Goal: Information Seeking & Learning: Learn about a topic

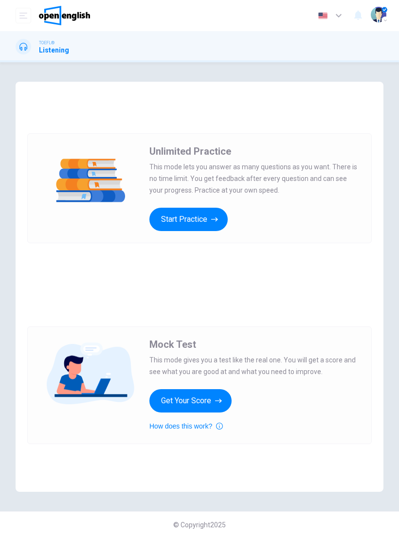
click at [195, 230] on button "Start Practice" at bounding box center [188, 219] width 78 height 23
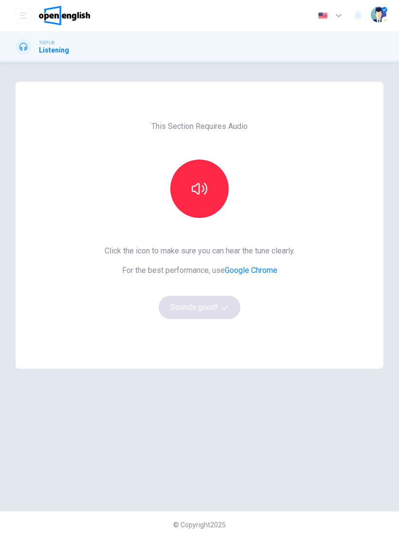
click at [214, 189] on button "button" at bounding box center [199, 189] width 58 height 58
click at [196, 189] on icon "button" at bounding box center [200, 189] width 16 height 16
click at [210, 191] on button "button" at bounding box center [199, 189] width 58 height 58
click at [209, 191] on button "button" at bounding box center [199, 189] width 58 height 58
click at [197, 185] on icon "button" at bounding box center [200, 189] width 16 height 12
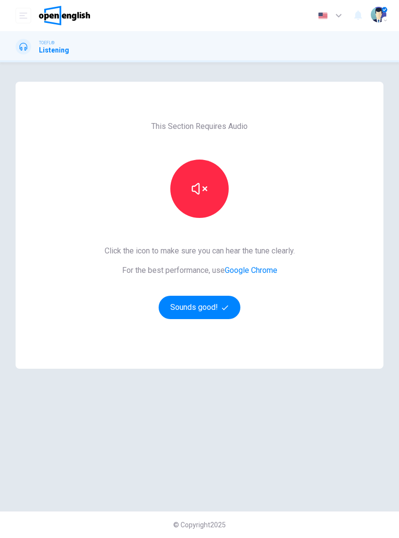
click at [194, 307] on button "Sounds good!" at bounding box center [200, 307] width 82 height 23
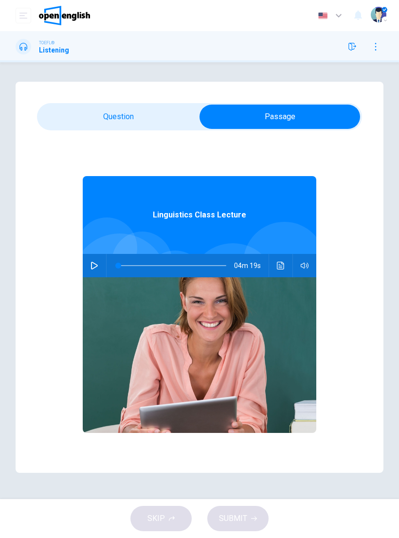
click at [99, 262] on button "button" at bounding box center [95, 265] width 16 height 23
click at [276, 271] on button "Click to see the audio transcription" at bounding box center [281, 265] width 16 height 23
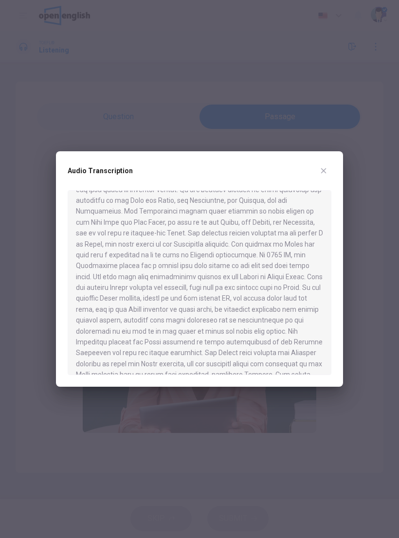
scroll to position [60, 0]
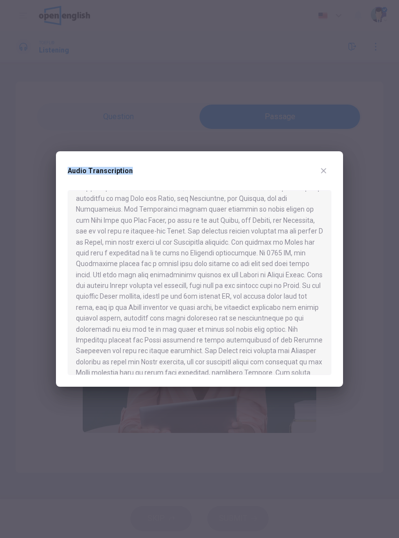
click at [56, 138] on div at bounding box center [199, 269] width 399 height 538
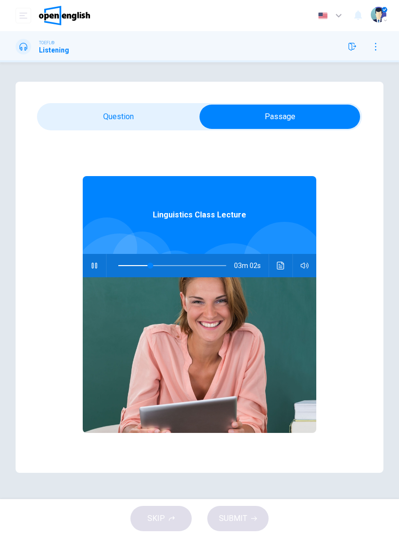
click at [280, 262] on icon "Click to see the audio transcription" at bounding box center [280, 266] width 7 height 8
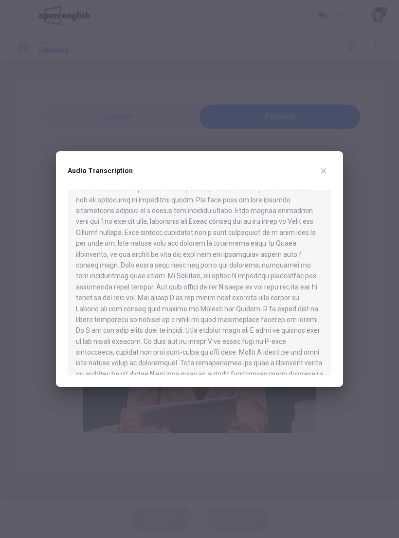
scroll to position [0, 0]
click at [326, 167] on icon "button" at bounding box center [324, 171] width 8 height 8
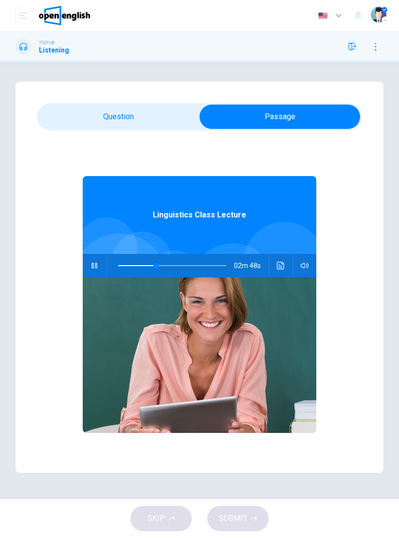
type input "**"
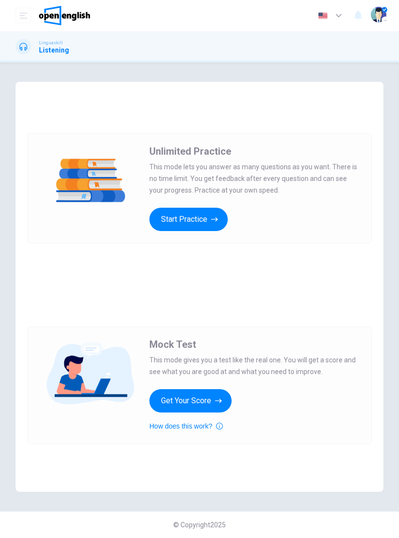
click at [212, 225] on button "Start Practice" at bounding box center [188, 219] width 78 height 23
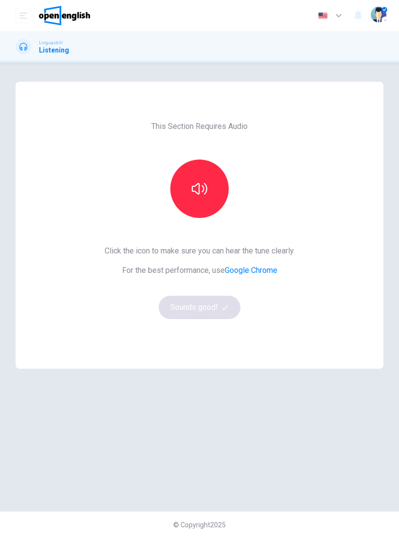
click at [211, 186] on button "button" at bounding box center [199, 189] width 58 height 58
click at [209, 312] on button "Sounds good!" at bounding box center [200, 307] width 82 height 23
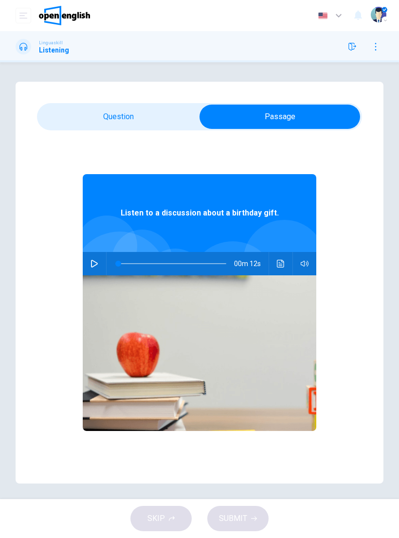
click at [91, 267] on icon "button" at bounding box center [95, 264] width 8 height 8
click at [281, 267] on icon "Click to see the audio transcription" at bounding box center [280, 264] width 7 height 8
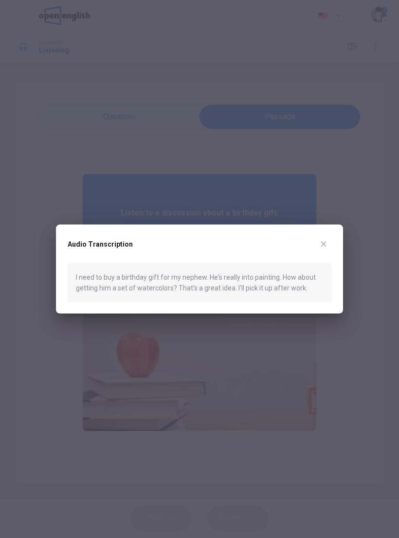
click at [324, 243] on icon "button" at bounding box center [323, 243] width 5 height 5
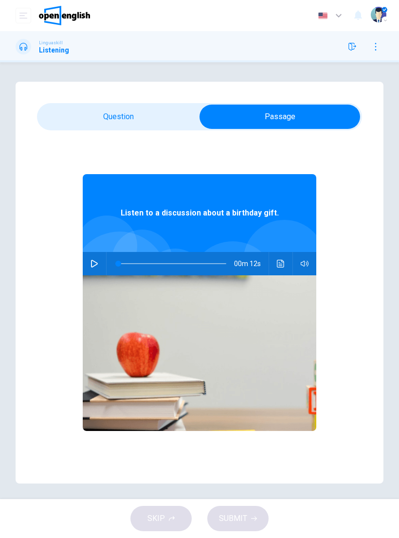
click at [89, 263] on button "button" at bounding box center [95, 263] width 16 height 23
click at [92, 268] on button "button" at bounding box center [95, 263] width 16 height 23
click at [281, 261] on icon "Click to see the audio transcription" at bounding box center [281, 264] width 8 height 8
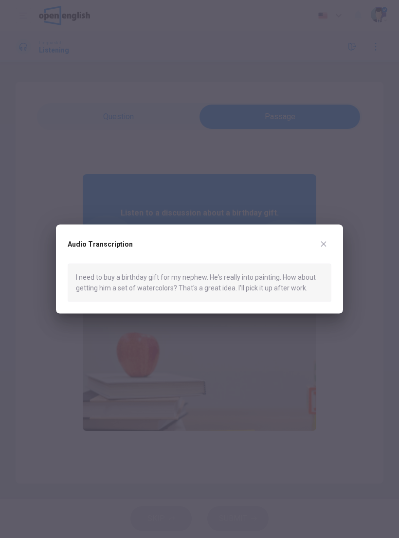
click at [326, 243] on icon "button" at bounding box center [324, 244] width 8 height 8
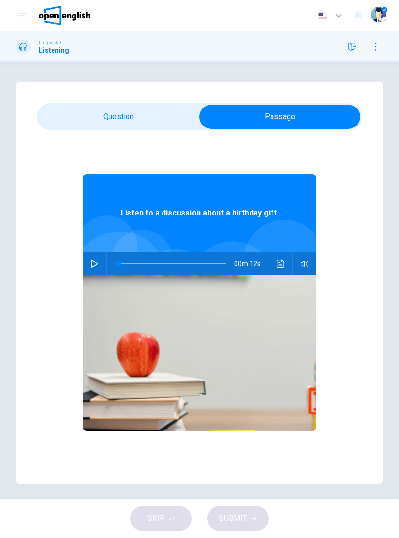
click at [98, 265] on button "button" at bounding box center [95, 263] width 16 height 23
type input "*"
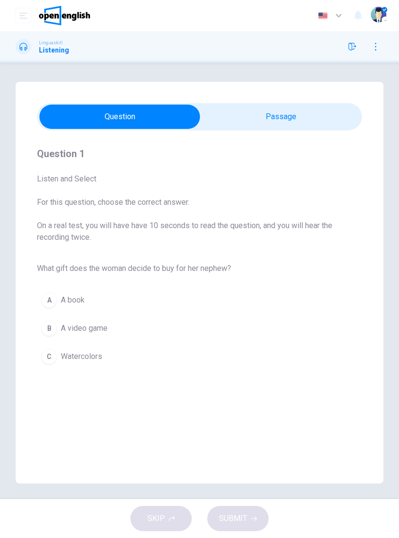
click at [97, 360] on span "Watercolors" at bounding box center [81, 357] width 41 height 12
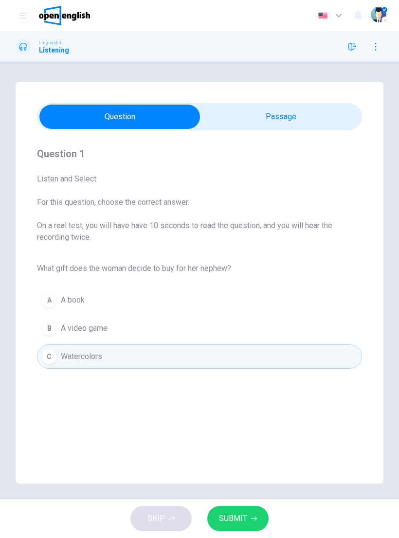
click at [239, 519] on span "SUBMIT" at bounding box center [233, 519] width 28 height 14
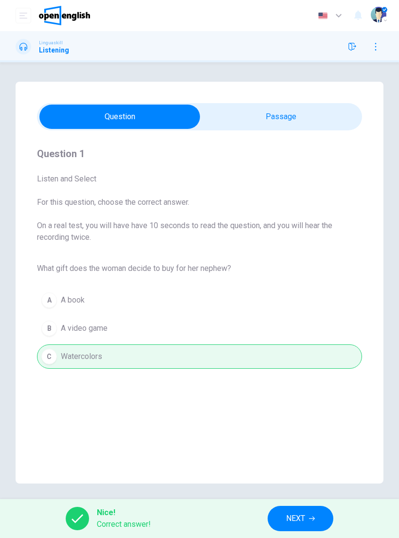
click at [301, 517] on span "NEXT" at bounding box center [295, 519] width 19 height 14
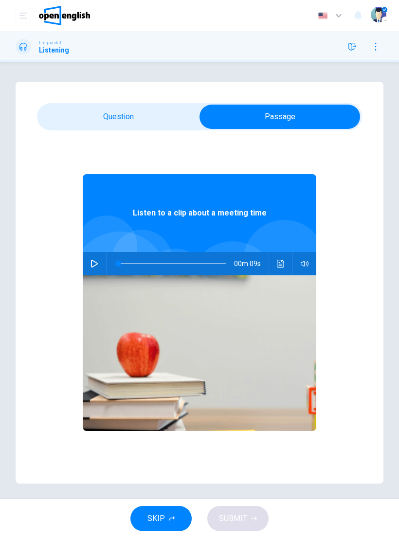
click at [95, 266] on icon "button" at bounding box center [94, 264] width 7 height 8
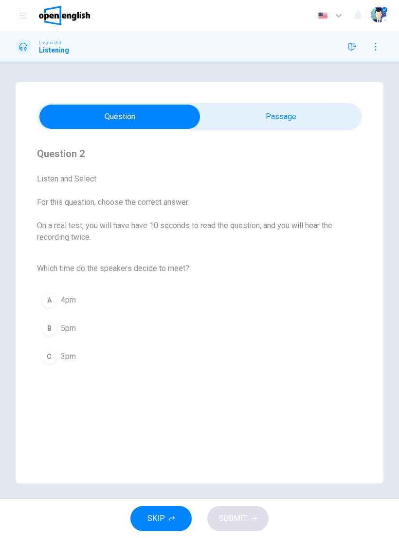
click at [67, 362] on span "3pm" at bounding box center [68, 357] width 15 height 12
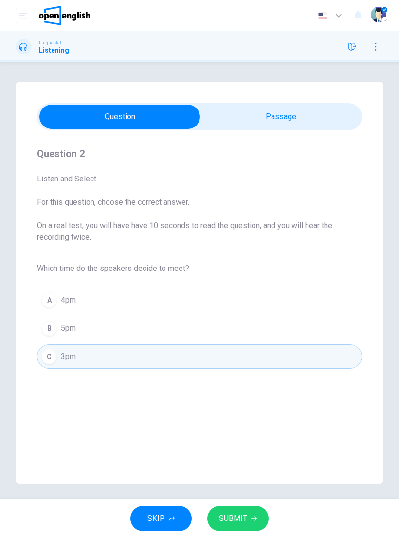
click at [241, 518] on span "SUBMIT" at bounding box center [233, 519] width 28 height 14
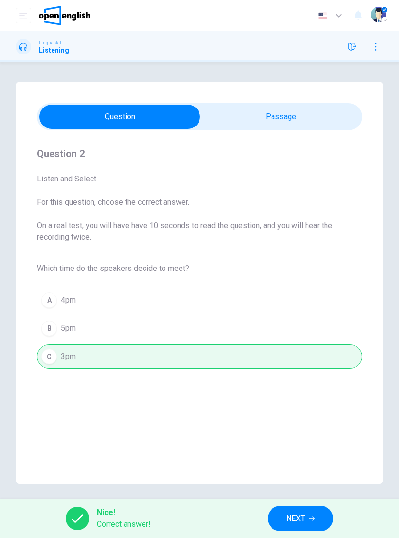
click at [294, 513] on span "NEXT" at bounding box center [295, 519] width 19 height 14
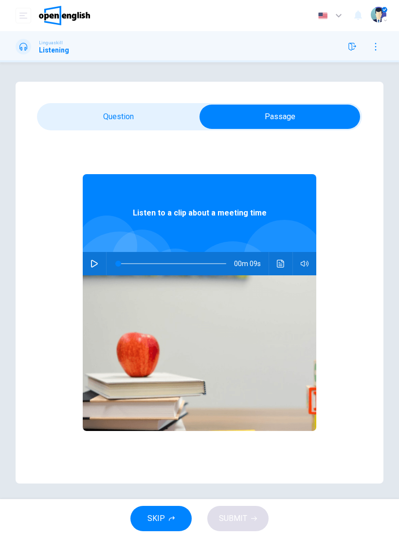
click at [93, 264] on icon "button" at bounding box center [95, 264] width 8 height 8
type input "*"
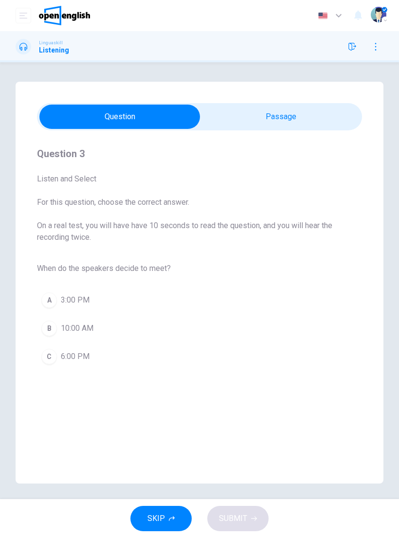
click at [72, 301] on span "3:00 PM" at bounding box center [75, 300] width 29 height 12
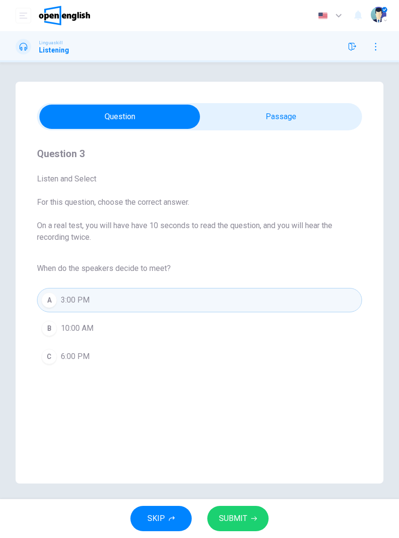
click at [240, 519] on span "SUBMIT" at bounding box center [233, 519] width 28 height 14
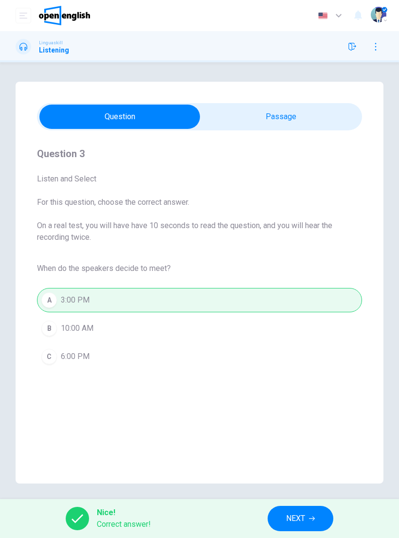
click at [304, 515] on span "NEXT" at bounding box center [295, 519] width 19 height 14
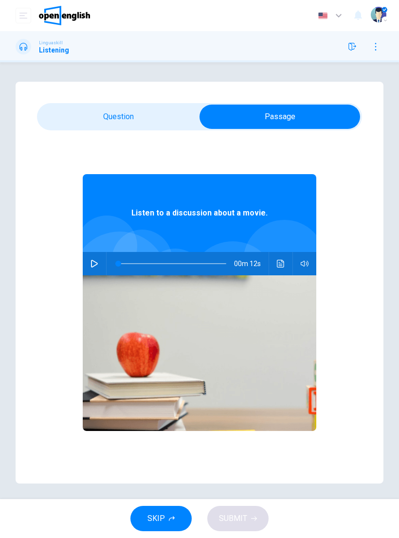
click at [97, 263] on icon "button" at bounding box center [94, 264] width 7 height 8
click at [283, 262] on icon "Click to see the audio transcription" at bounding box center [280, 264] width 7 height 8
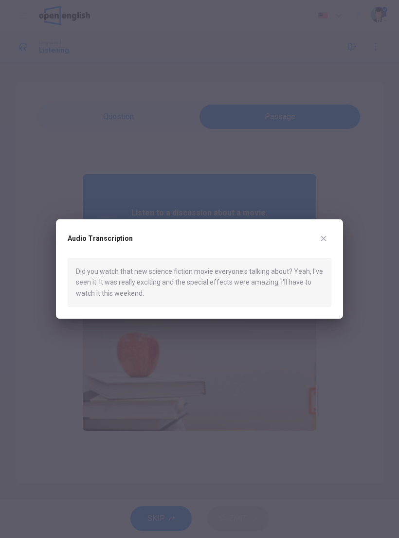
click at [345, 239] on div at bounding box center [199, 269] width 399 height 538
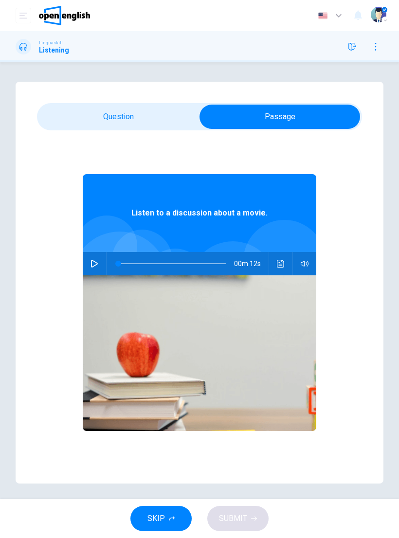
click at [94, 272] on button "button" at bounding box center [95, 263] width 16 height 23
click at [279, 260] on icon "Click to see the audio transcription" at bounding box center [280, 264] width 7 height 8
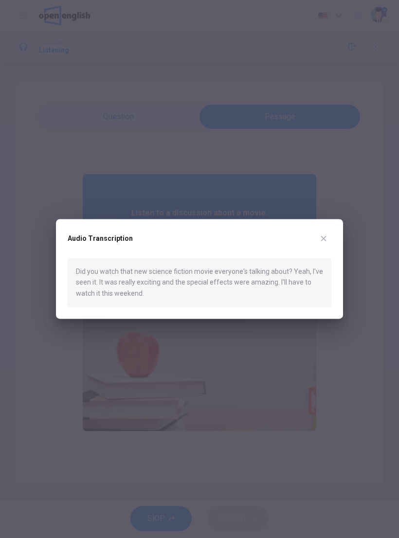
click at [336, 226] on div "Audio Transcription Did you watch that new science fiction movie everyone's tal…" at bounding box center [199, 269] width 287 height 100
click at [323, 229] on div "Audio Transcription Did you watch that new science fiction movie everyone's tal…" at bounding box center [199, 269] width 287 height 100
click at [323, 238] on icon "button" at bounding box center [323, 238] width 5 height 5
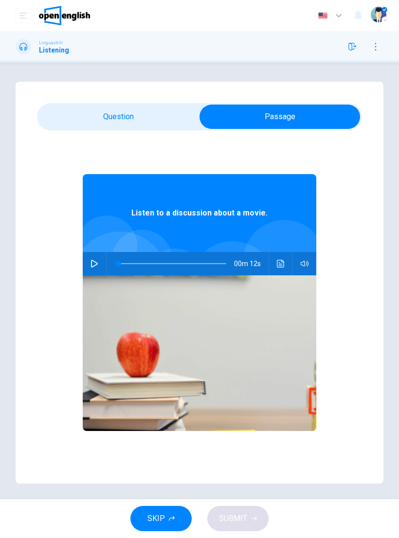
click at [93, 263] on icon "button" at bounding box center [95, 264] width 8 height 8
click at [276, 266] on button "Click to see the audio transcription" at bounding box center [281, 263] width 16 height 23
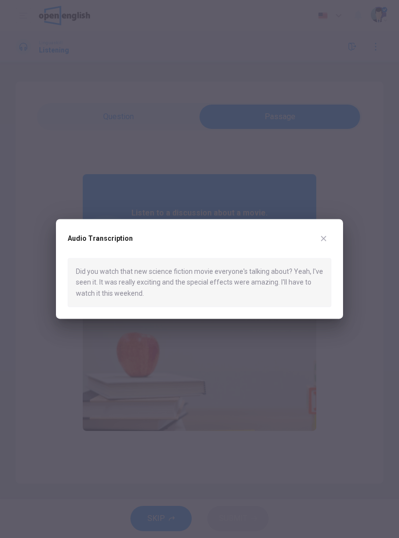
click at [333, 233] on div "Audio Transcription Did you watch that new science fiction movie everyone's tal…" at bounding box center [199, 269] width 287 height 100
click at [323, 238] on icon "button" at bounding box center [323, 238] width 5 height 5
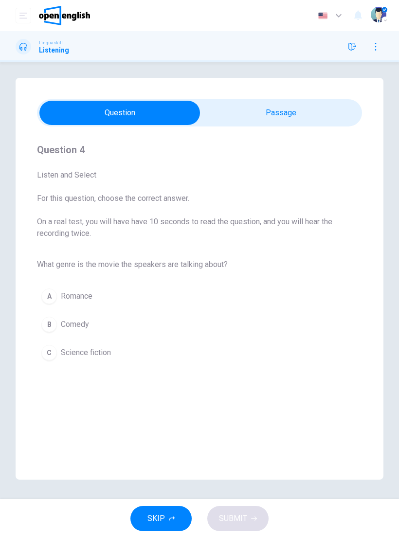
scroll to position [4, 0]
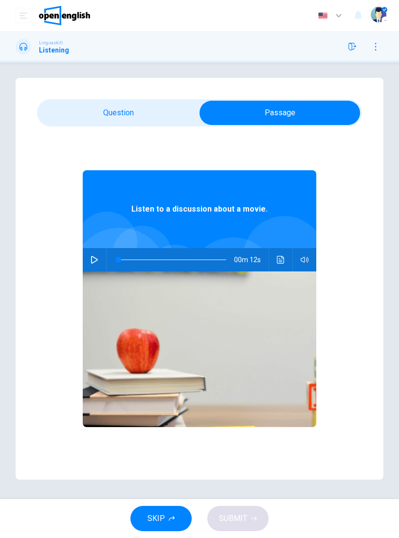
click at [89, 263] on button "button" at bounding box center [95, 259] width 16 height 23
type input "**"
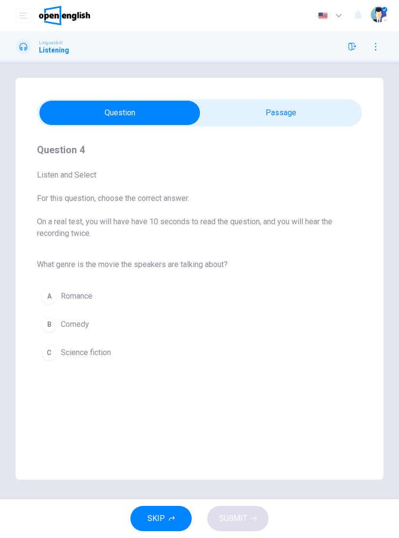
click at [110, 357] on span "Science fiction" at bounding box center [86, 353] width 50 height 12
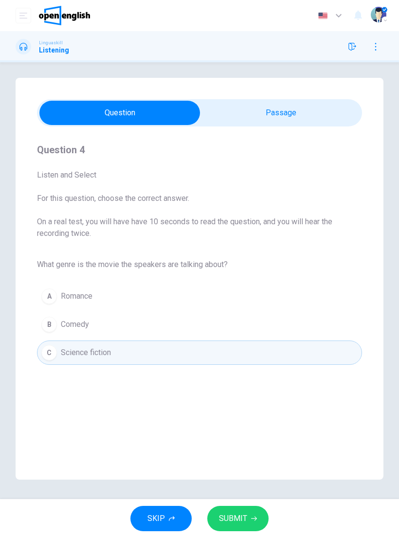
click at [246, 518] on span "SUBMIT" at bounding box center [233, 519] width 28 height 14
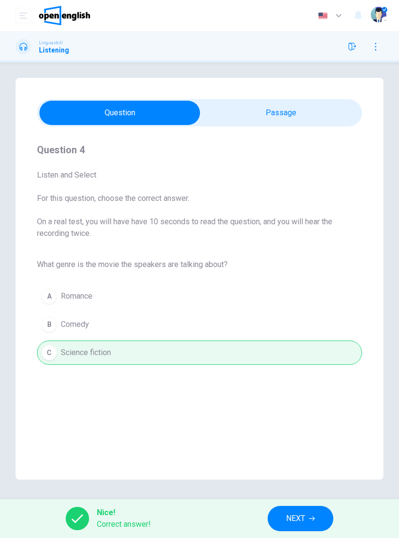
click at [299, 511] on button "NEXT" at bounding box center [301, 518] width 66 height 25
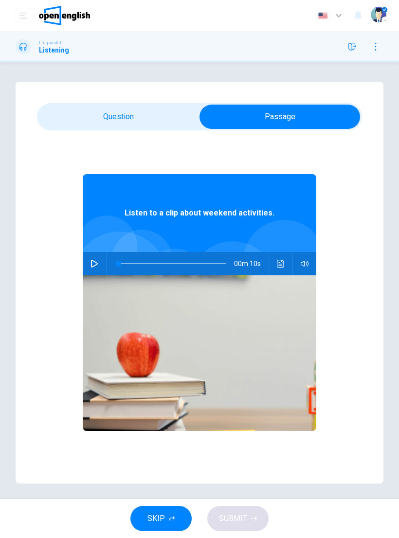
click at [102, 260] on button "button" at bounding box center [95, 263] width 16 height 23
click at [283, 266] on icon "Click to see the audio transcription" at bounding box center [281, 264] width 8 height 8
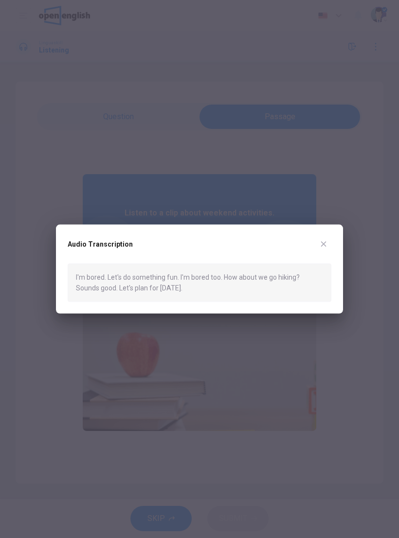
click at [331, 260] on div "Audio Transcription" at bounding box center [200, 250] width 264 height 27
click at [330, 236] on div "Audio Transcription I'm bored. Let's do something fun. I'm bored too. How about…" at bounding box center [199, 269] width 287 height 89
click at [324, 242] on icon "button" at bounding box center [324, 244] width 8 height 8
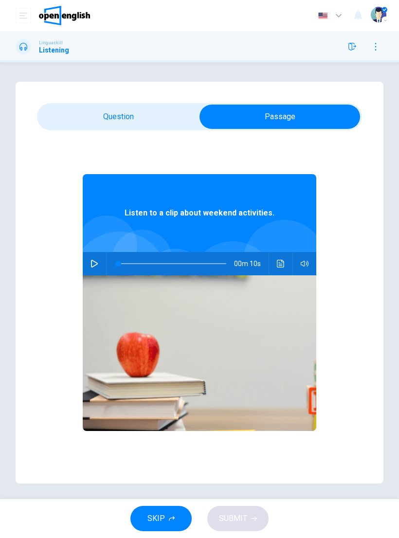
click at [99, 266] on button "button" at bounding box center [95, 263] width 16 height 23
type input "**"
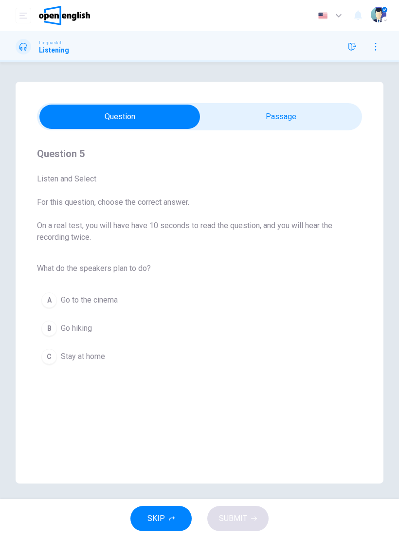
click at [88, 324] on span "Go hiking" at bounding box center [76, 329] width 31 height 12
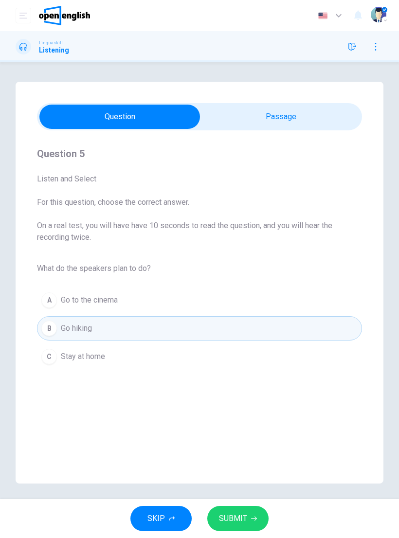
click at [243, 516] on span "SUBMIT" at bounding box center [233, 519] width 28 height 14
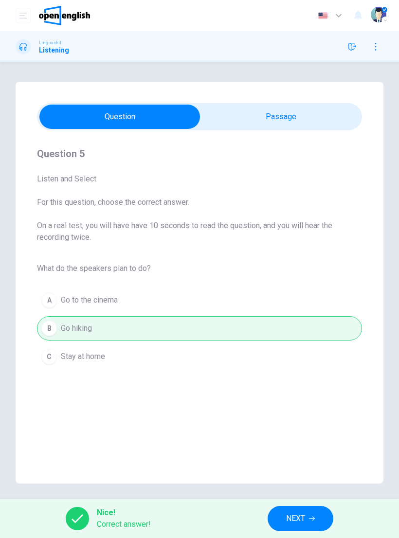
click at [297, 517] on span "NEXT" at bounding box center [295, 519] width 19 height 14
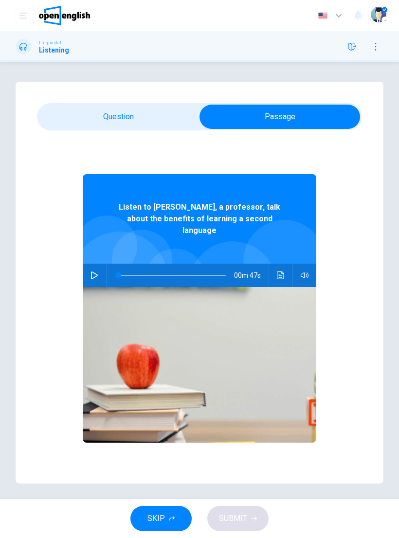
click at [98, 272] on icon "button" at bounding box center [95, 276] width 8 height 8
click at [284, 272] on icon "Click to see the audio transcription" at bounding box center [280, 276] width 7 height 8
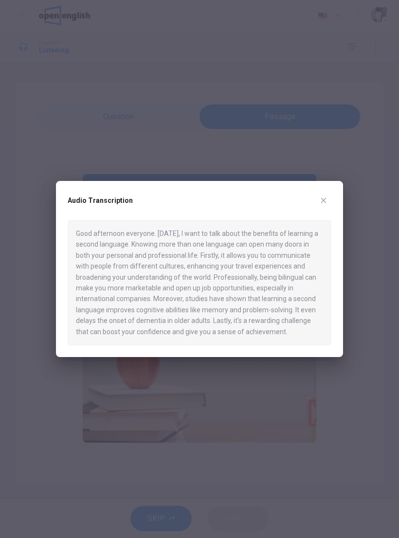
click at [326, 202] on icon "button" at bounding box center [324, 201] width 8 height 8
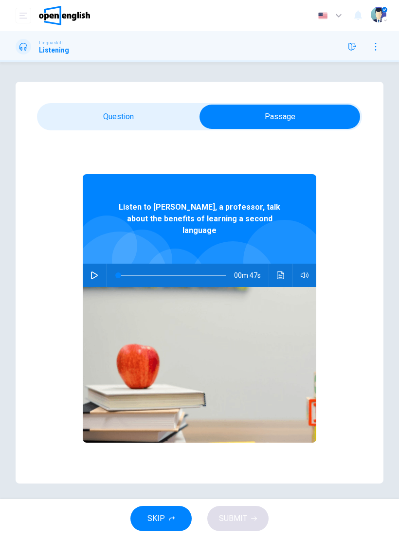
click at [95, 272] on icon "button" at bounding box center [95, 276] width 8 height 8
type input "*"
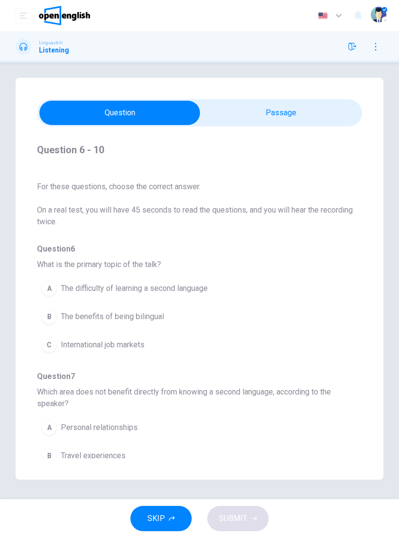
scroll to position [4, 0]
click at [150, 315] on span "The benefits of being bilingual" at bounding box center [112, 317] width 103 height 12
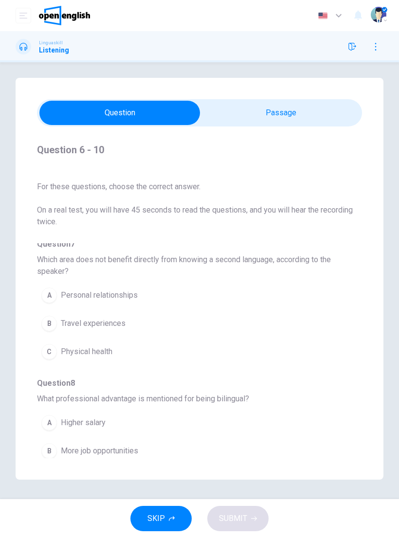
scroll to position [134, 0]
click at [104, 347] on span "Physical health" at bounding box center [87, 351] width 52 height 12
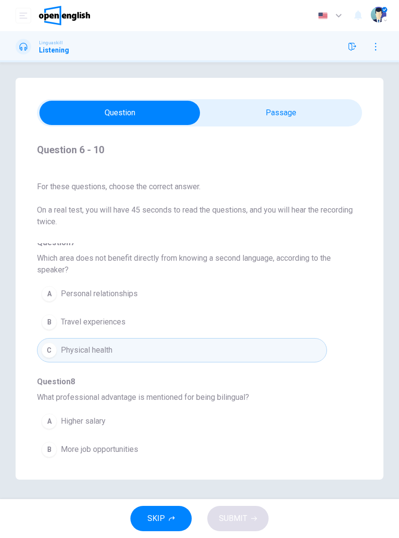
click at [214, 284] on button "A Personal relationships" at bounding box center [182, 294] width 290 height 24
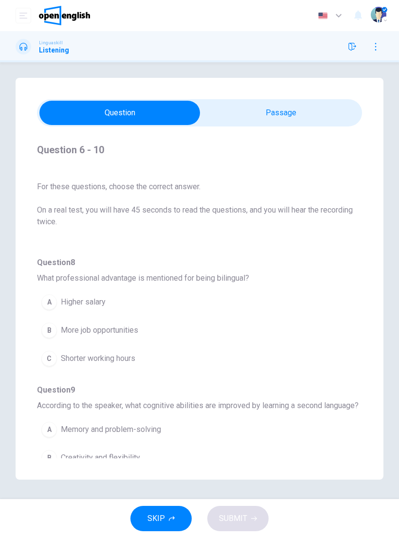
scroll to position [254, 0]
click at [133, 330] on span "More job opportunities" at bounding box center [99, 330] width 77 height 12
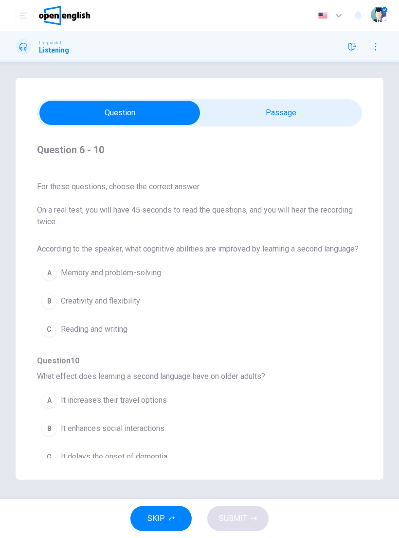
scroll to position [413, 0]
click at [150, 279] on span "Memory and problem-solving" at bounding box center [111, 273] width 100 height 12
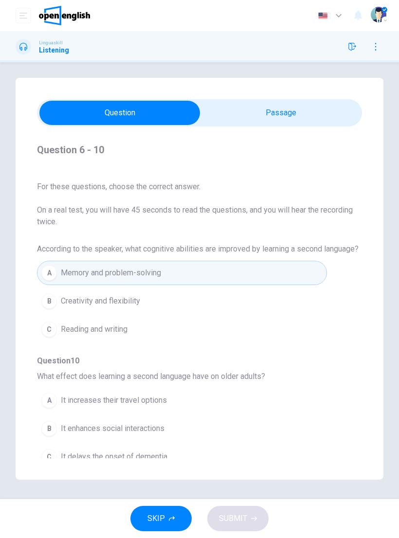
scroll to position [422, 0]
click at [156, 457] on span "It delays the onset of dementia" at bounding box center [114, 457] width 107 height 12
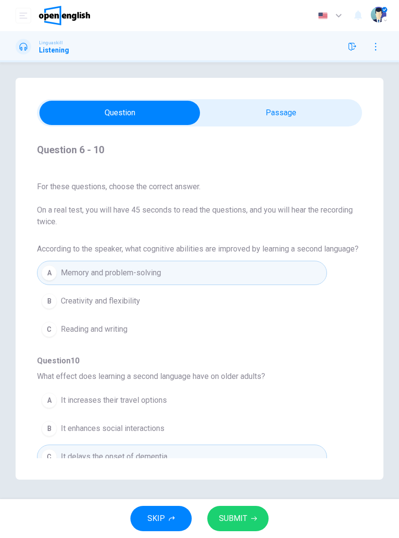
click at [238, 521] on span "SUBMIT" at bounding box center [233, 519] width 28 height 14
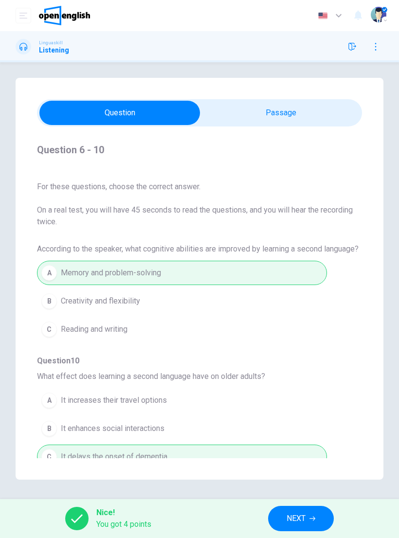
click at [303, 512] on button "NEXT" at bounding box center [301, 518] width 66 height 25
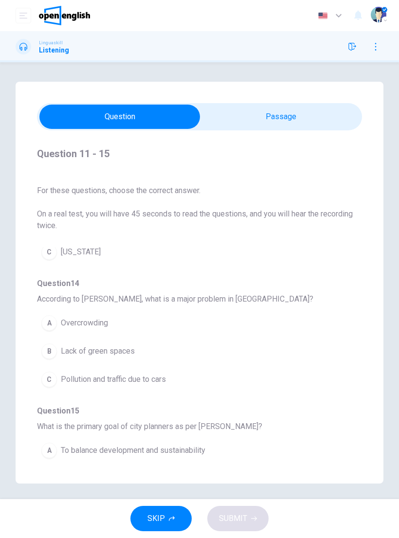
scroll to position [0, 0]
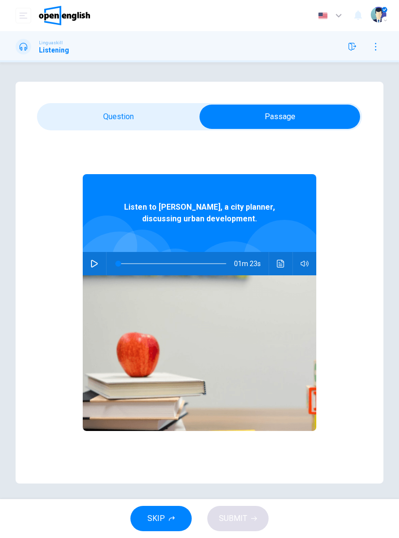
click at [98, 262] on icon "button" at bounding box center [95, 264] width 8 height 8
click at [278, 256] on button "Click to see the audio transcription" at bounding box center [281, 263] width 16 height 23
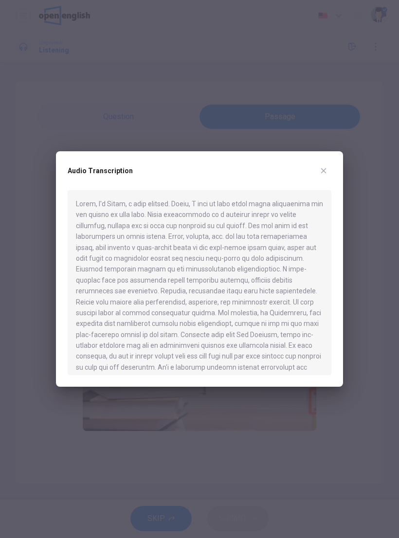
click at [326, 168] on icon "button" at bounding box center [324, 171] width 8 height 8
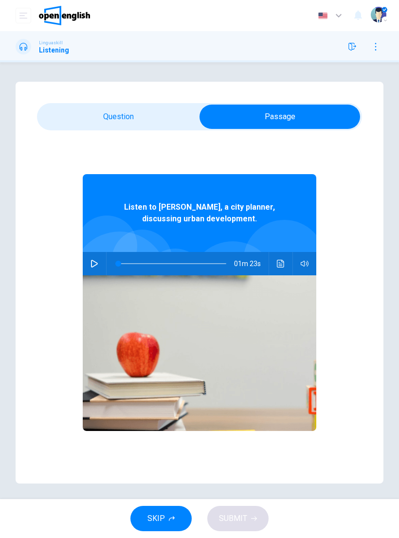
click at [94, 265] on icon "button" at bounding box center [95, 264] width 8 height 8
type input "*"
